Goal: Task Accomplishment & Management: Use online tool/utility

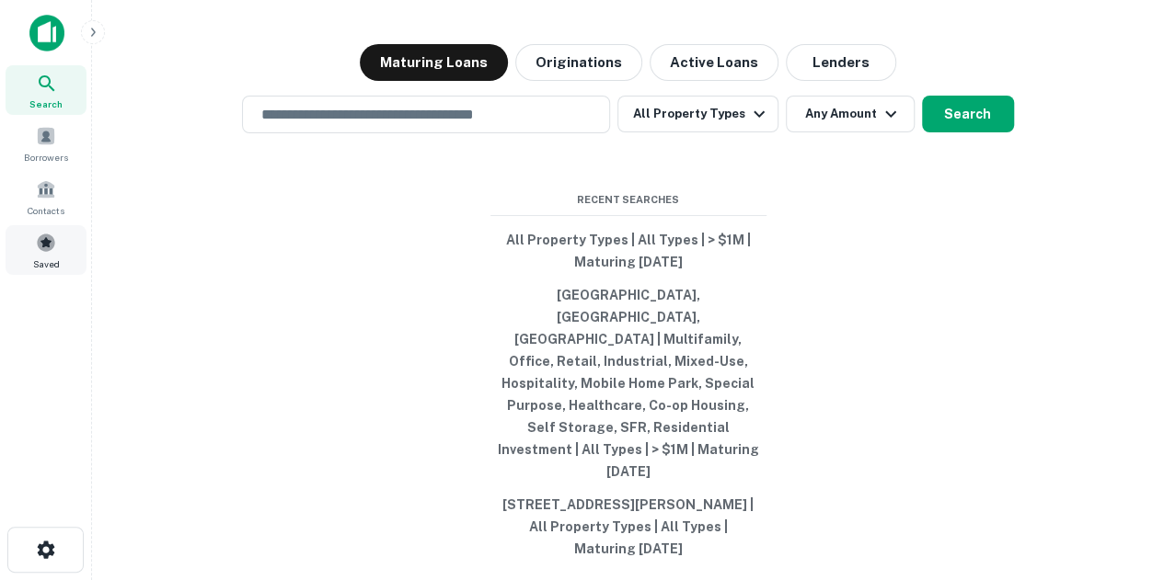
click at [36, 240] on span at bounding box center [46, 243] width 20 height 20
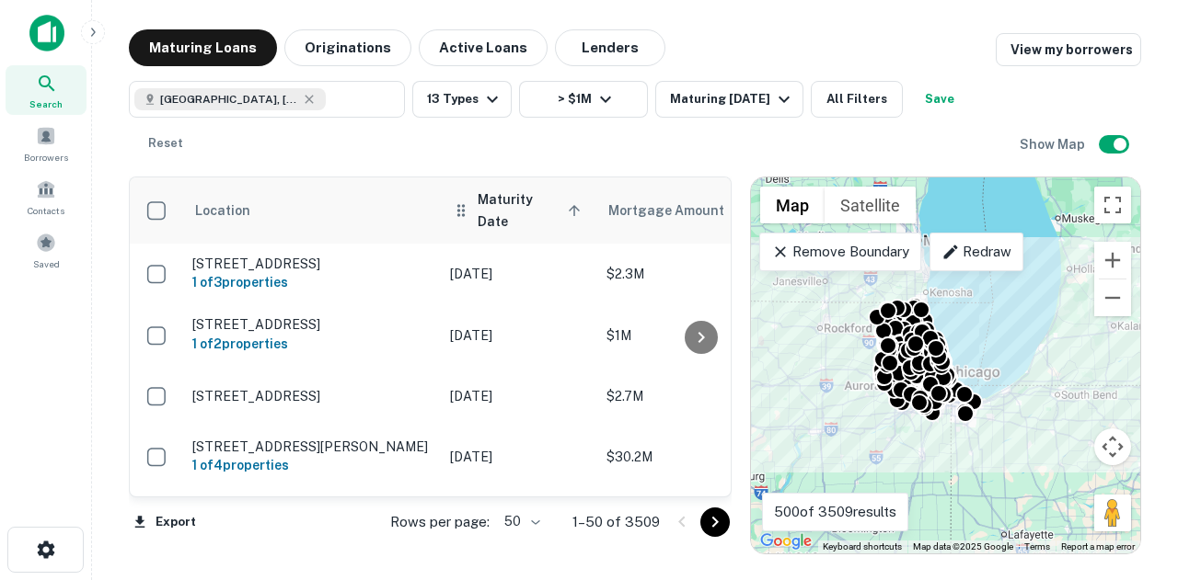
click at [497, 213] on span "Maturity Date sorted ascending" at bounding box center [531, 211] width 109 height 44
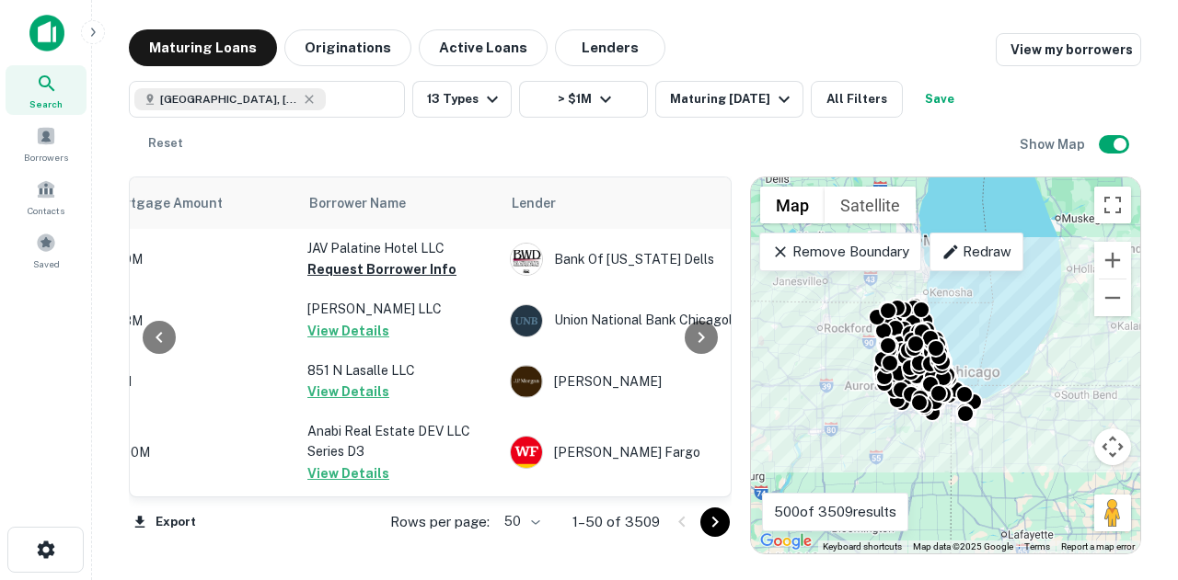
scroll to position [0, 477]
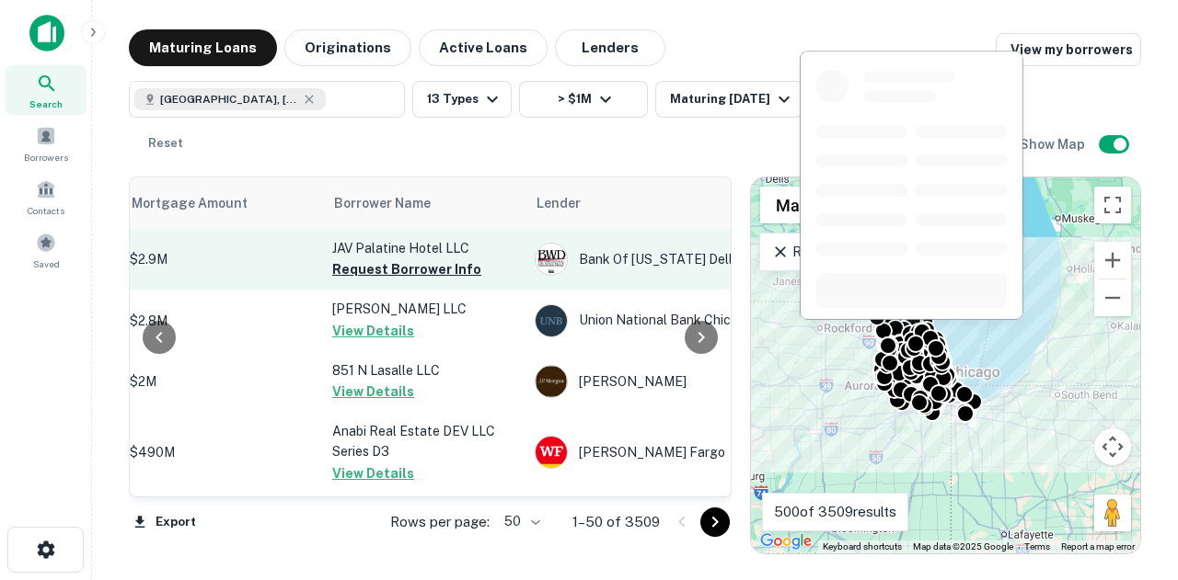
click at [454, 256] on p "JAV Palatine Hotel LLC" at bounding box center [424, 248] width 184 height 20
click at [451, 275] on button "Request Borrower Info" at bounding box center [406, 269] width 149 height 22
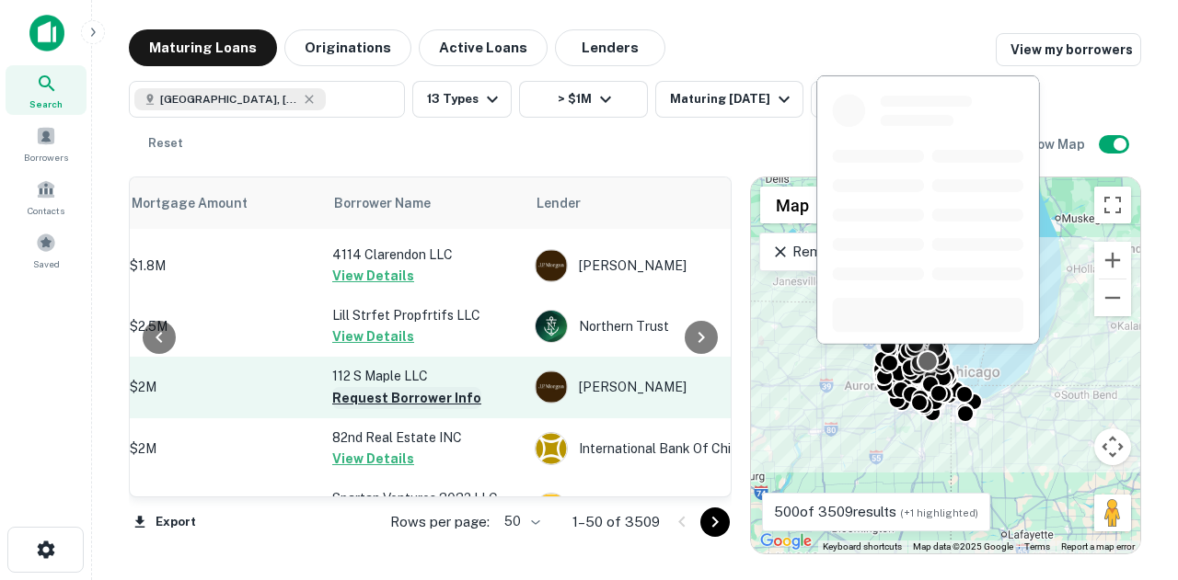
click at [425, 387] on button "Request Borrower Info" at bounding box center [406, 398] width 149 height 22
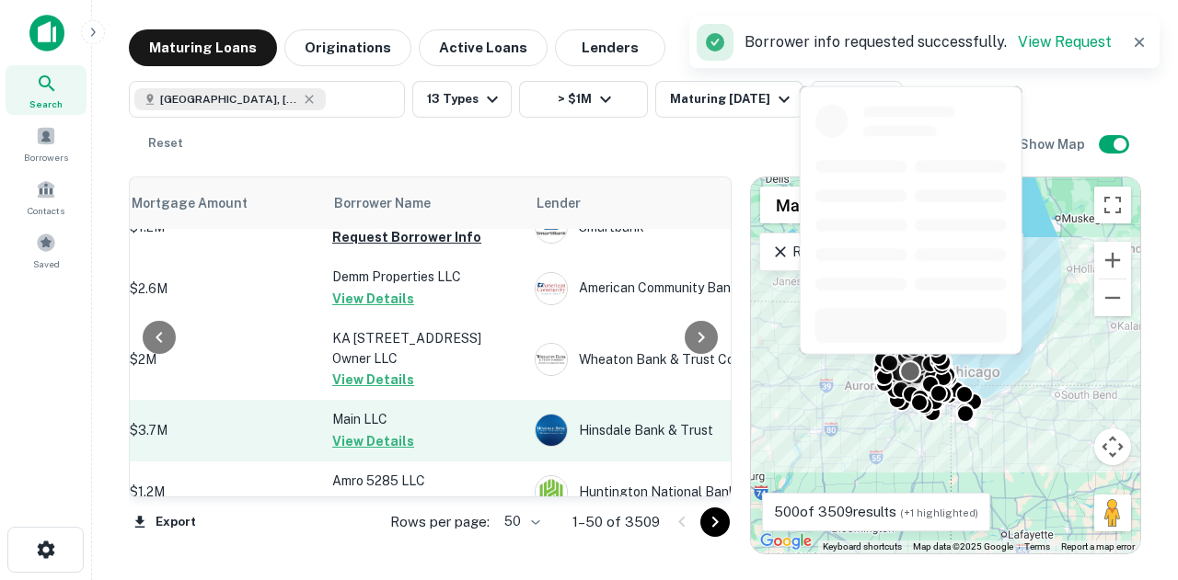
scroll to position [2951, 477]
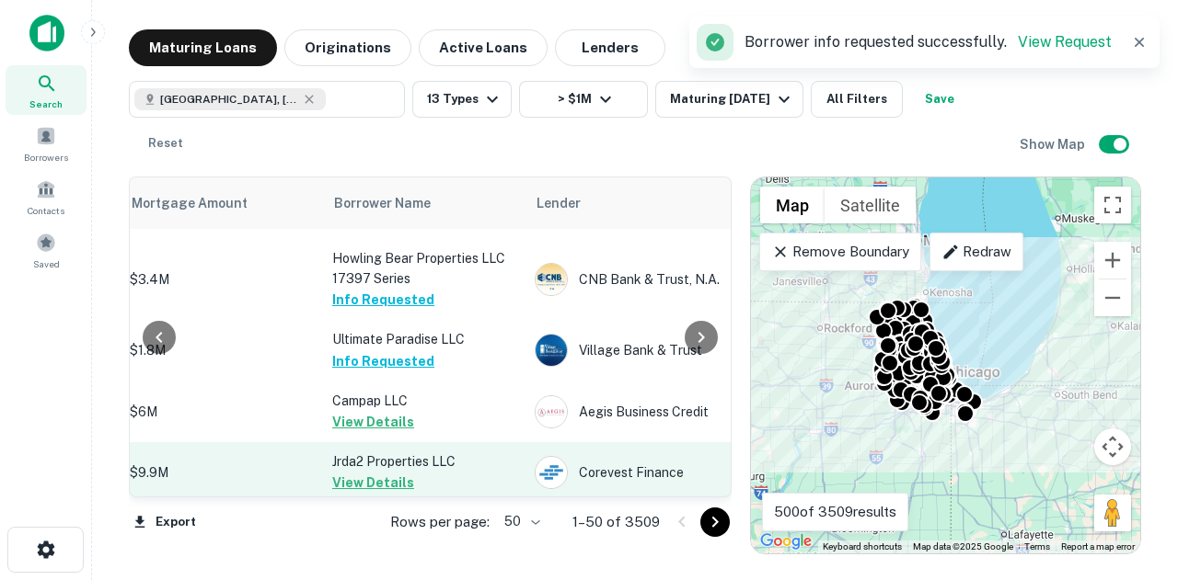
drag, startPoint x: 57, startPoint y: 388, endPoint x: 448, endPoint y: 371, distance: 391.4
click at [57, 388] on div "Search Borrowers Contacts Saved" at bounding box center [45, 261] width 91 height 523
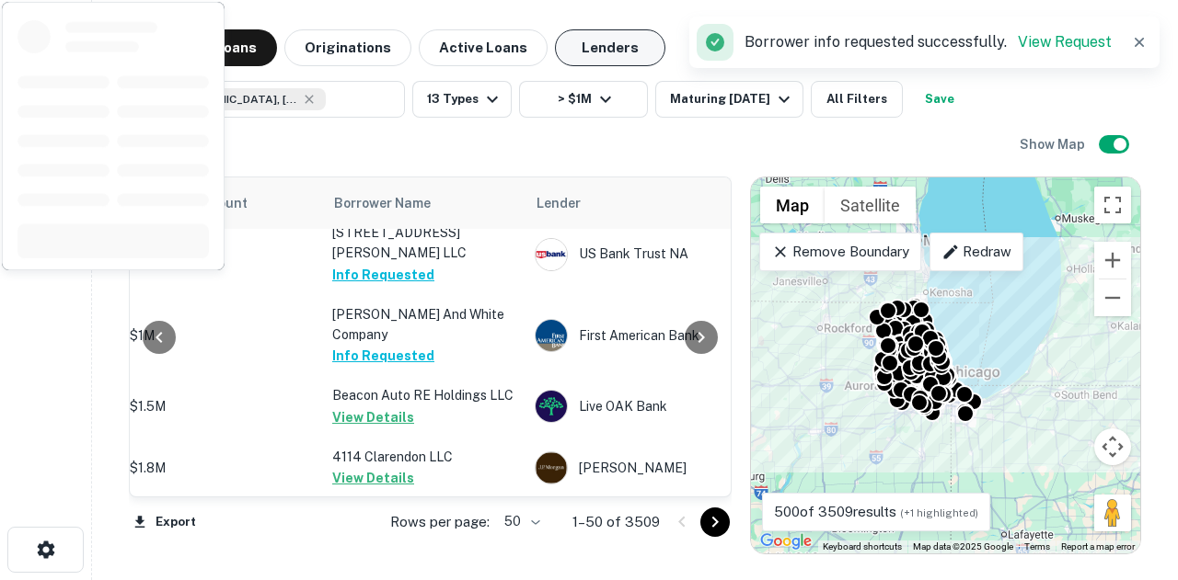
scroll to position [467, 477]
